Goal: Information Seeking & Learning: Learn about a topic

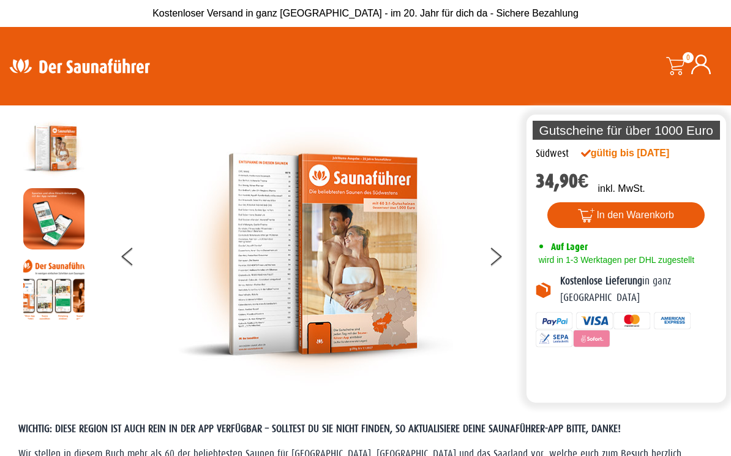
click at [113, 75] on img at bounding box center [79, 66] width 159 height 24
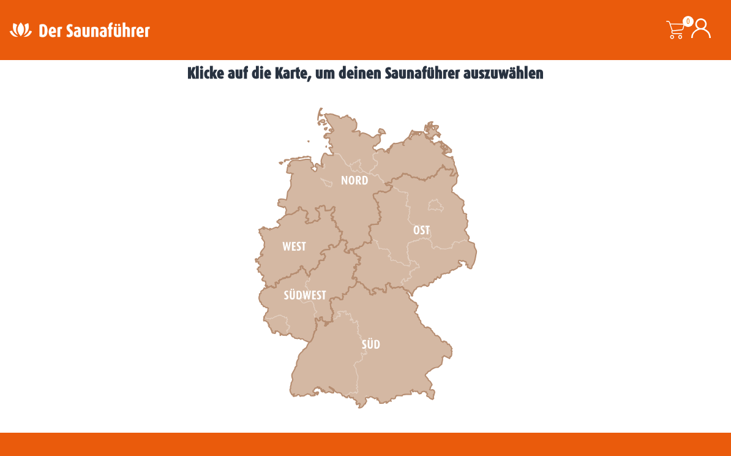
scroll to position [347, 0]
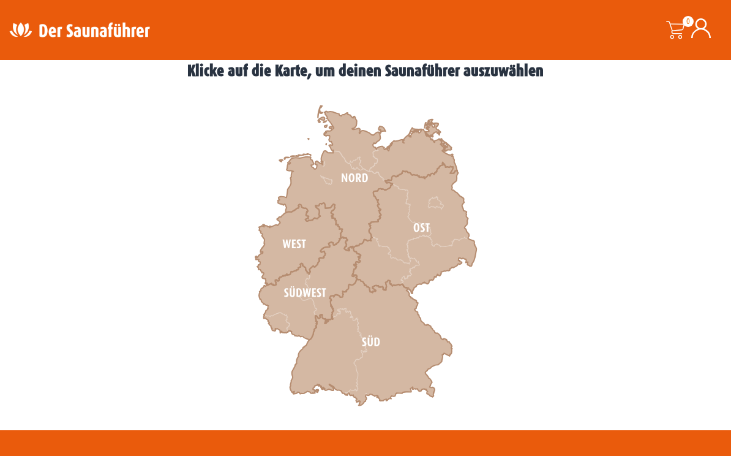
click at [342, 361] on icon at bounding box center [371, 342] width 163 height 127
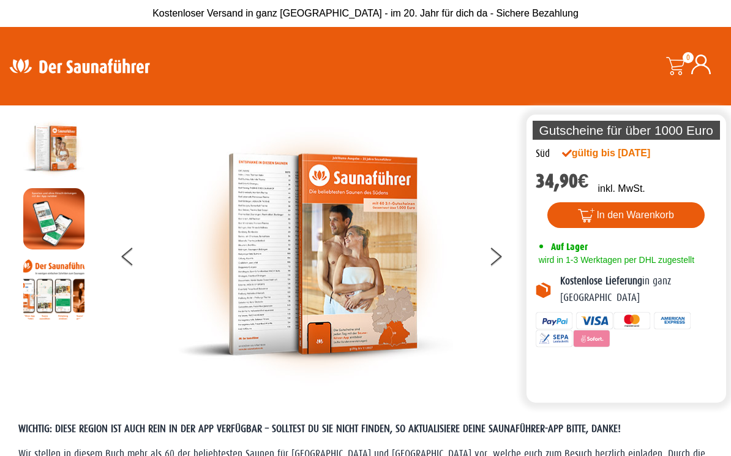
click at [432, 347] on img at bounding box center [316, 254] width 276 height 273
click at [101, 76] on img at bounding box center [79, 66] width 159 height 24
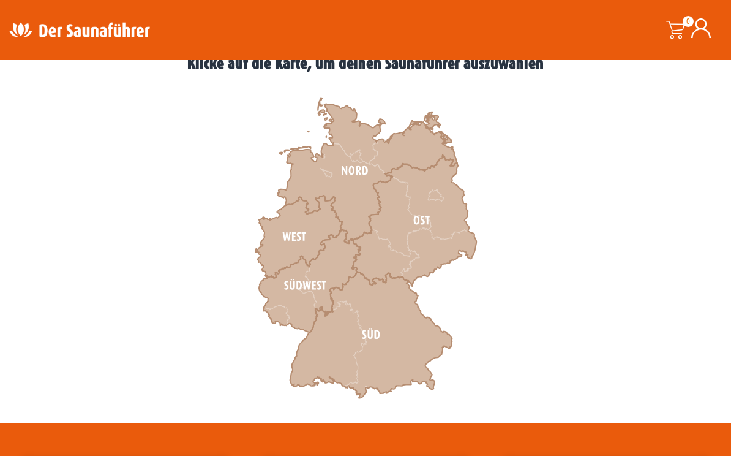
scroll to position [359, 0]
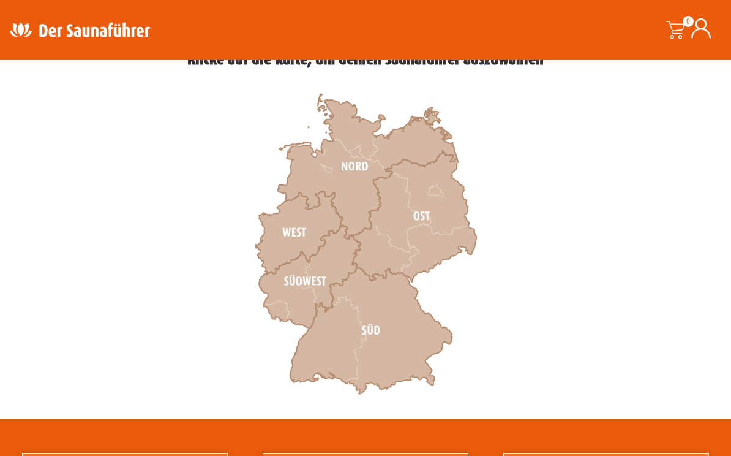
click at [304, 301] on icon at bounding box center [310, 277] width 102 height 103
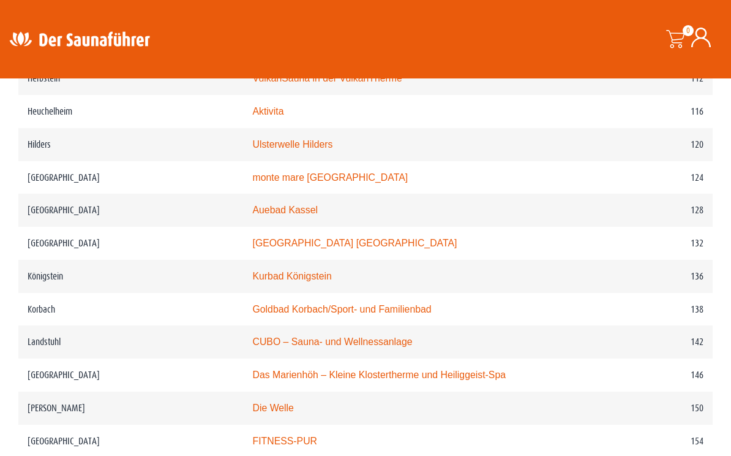
scroll to position [1467, 0]
click at [264, 282] on link "Kurbad Königstein" at bounding box center [291, 276] width 79 height 10
click at [258, 282] on link "Kurbad Königstein" at bounding box center [291, 276] width 79 height 10
click at [462, 45] on div "Suche" at bounding box center [384, 39] width 238 height 42
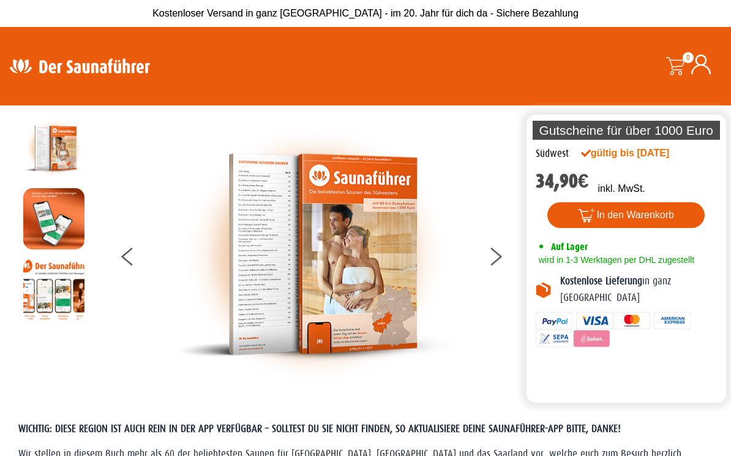
click at [277, 78] on div "Suche" at bounding box center [384, 66] width 238 height 42
click at [111, 68] on img at bounding box center [79, 66] width 159 height 24
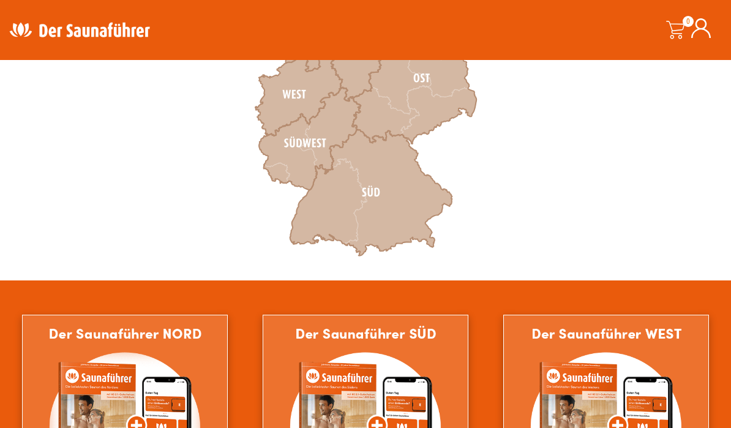
scroll to position [503, 0]
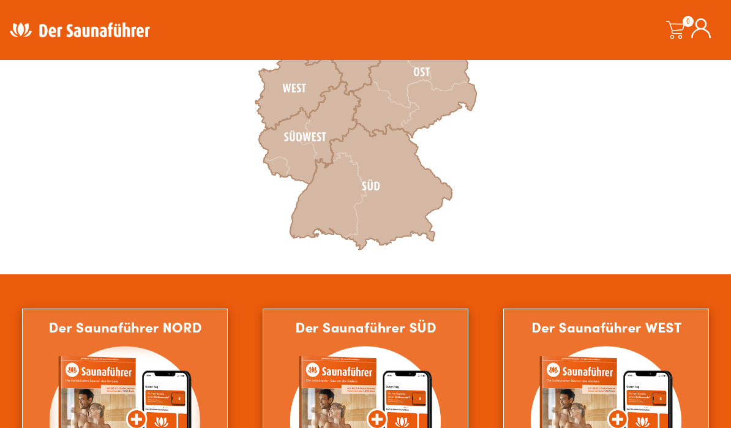
click at [322, 157] on icon at bounding box center [310, 133] width 102 height 103
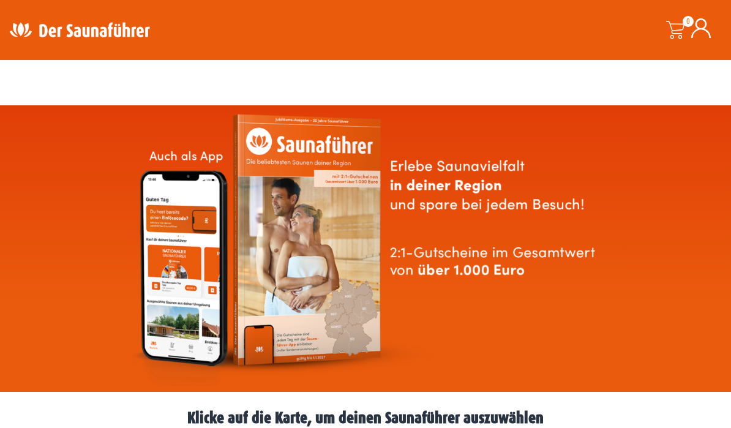
scroll to position [710, 0]
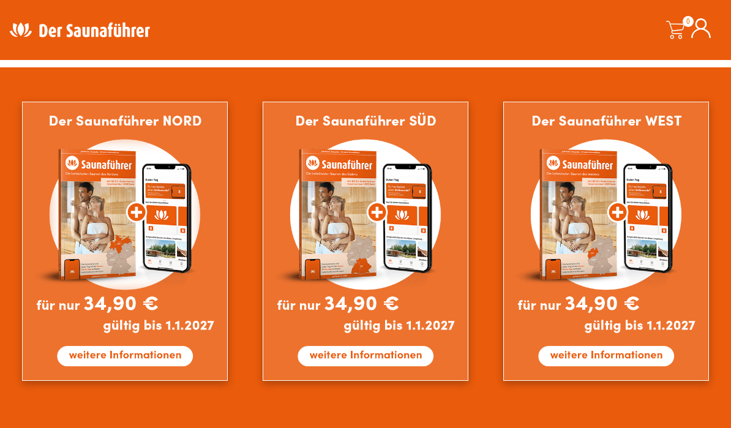
click at [415, 205] on img at bounding box center [366, 242] width 206 height 280
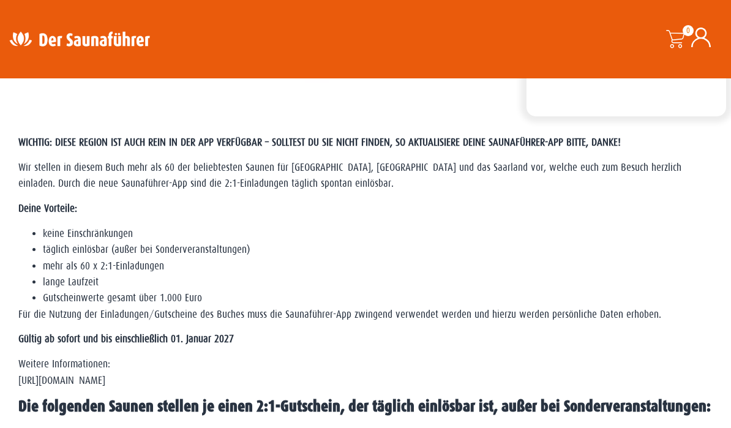
scroll to position [271, 0]
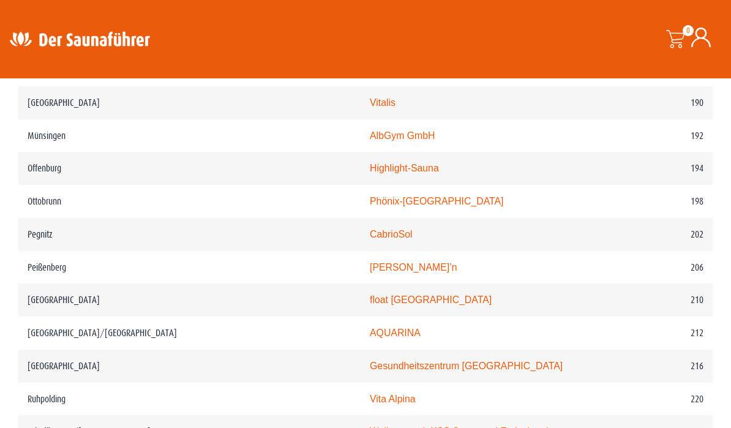
scroll to position [2128, 0]
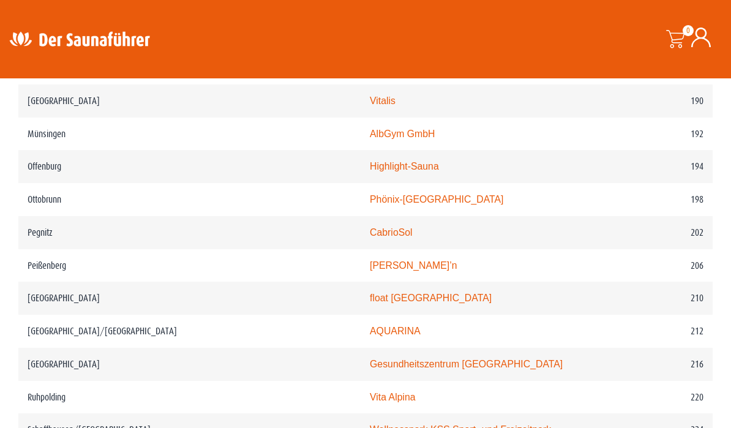
click at [370, 227] on link "CabrioSol" at bounding box center [391, 232] width 43 height 10
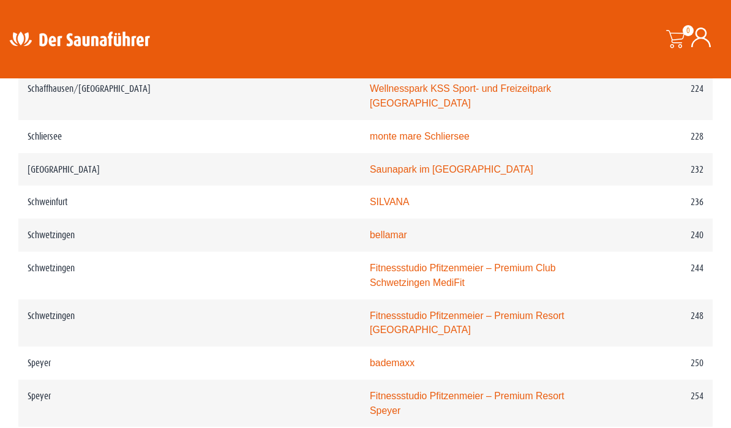
scroll to position [2453, 0]
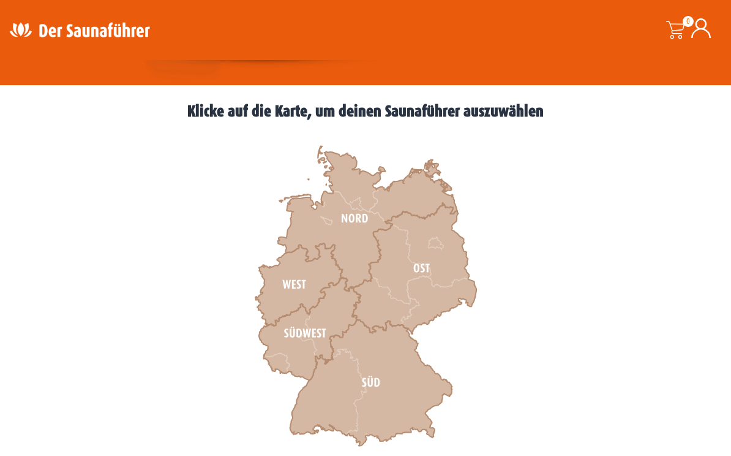
scroll to position [318, 0]
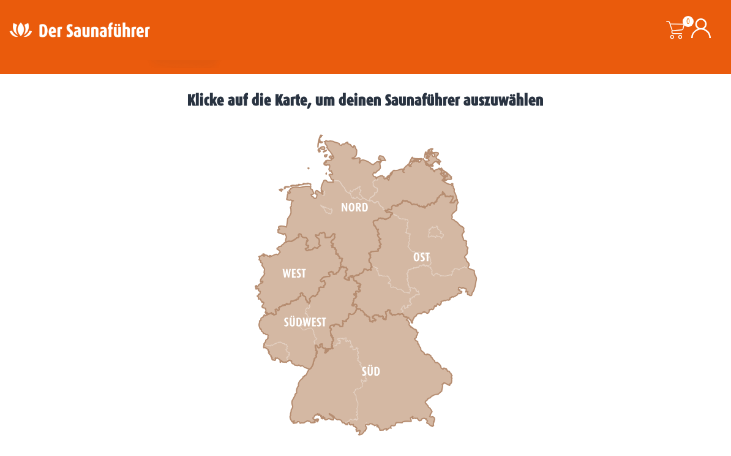
click at [401, 384] on icon at bounding box center [371, 372] width 163 height 127
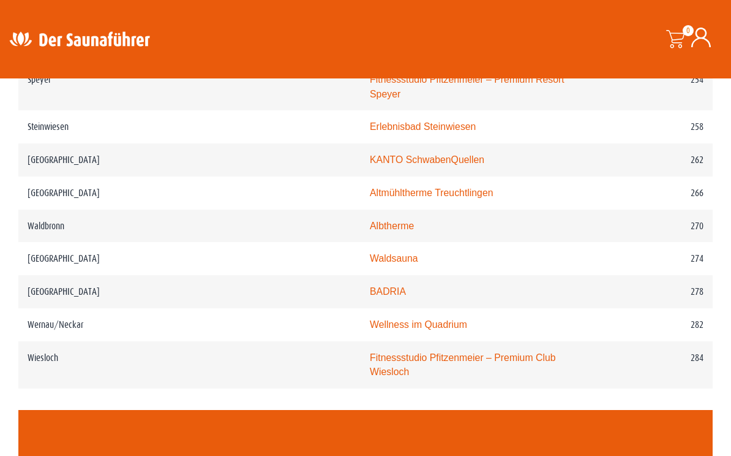
scroll to position [2800, 0]
